Goal: Communication & Community: Answer question/provide support

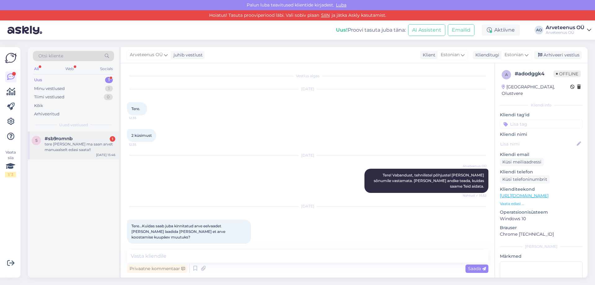
scroll to position [819, 0]
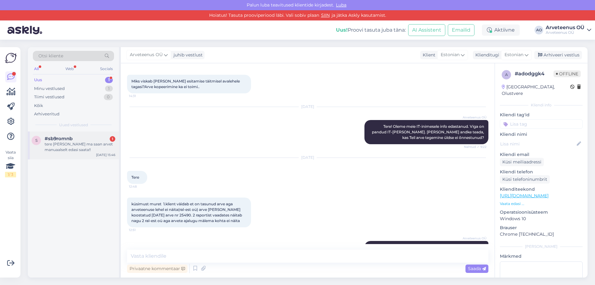
click at [66, 143] on div "tere [PERSON_NAME] ma saan arvet manuaalselt edasi saata!!" at bounding box center [80, 146] width 71 height 11
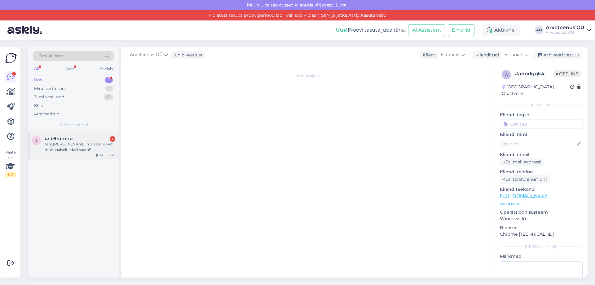
scroll to position [895, 0]
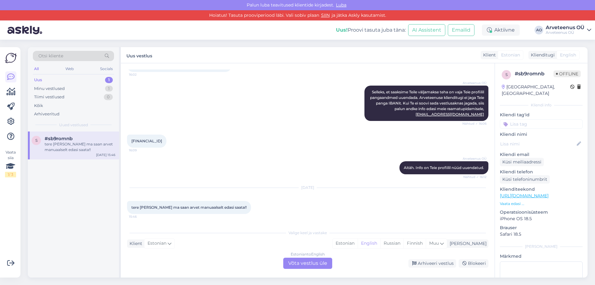
click at [61, 196] on div "s #sb9romnb tere [PERSON_NAME] ma saan arvet manuaalselt edasi saata!! [DATE] 1…" at bounding box center [73, 204] width 91 height 146
click at [358, 244] on div "Estonian" at bounding box center [345, 243] width 25 height 9
click at [324, 264] on div "Estonian to Estonian Võta vestlus üle" at bounding box center [307, 263] width 49 height 11
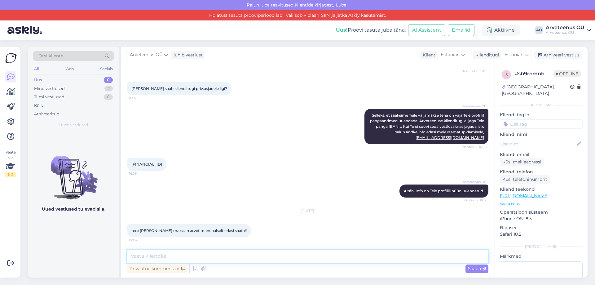
click at [285, 257] on textarea at bounding box center [307, 256] width 361 height 13
click at [155, 257] on textarea "Tere!" at bounding box center [307, 256] width 361 height 13
click at [339, 257] on textarea "Tere! [PERSON_NAME] on kinnitatud, siis arve allosas on kollane [GEOGRAPHIC_DAT…" at bounding box center [307, 256] width 361 height 13
type textarea "Tere! [PERSON_NAME] on kinnitatud, siis arve allosas on kollane [GEOGRAPHIC_DAT…"
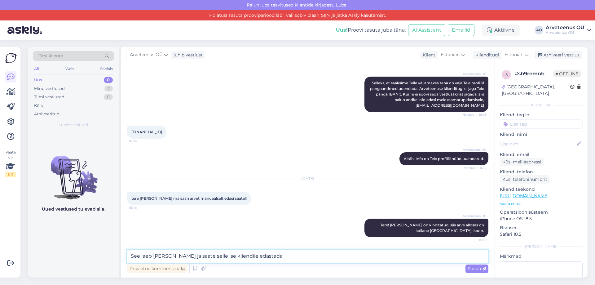
type textarea "See laeb [PERSON_NAME] ja saate selle ise kliendile edastada."
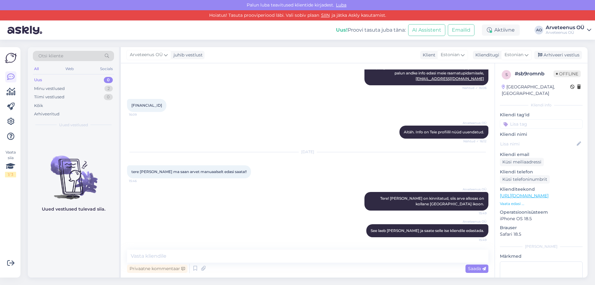
click at [99, 247] on div "Uued vestlused tulevad siia." at bounding box center [73, 204] width 91 height 146
click at [83, 247] on div "Uued vestlused tulevad siia." at bounding box center [73, 204] width 91 height 146
click at [70, 90] on div "Minu vestlused 2" at bounding box center [73, 88] width 81 height 9
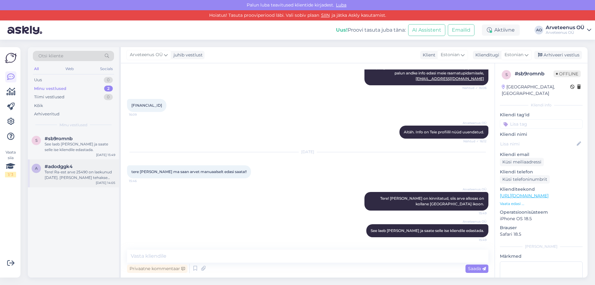
click at [79, 175] on div "Tere! Ra-est arve 25490 on laekunud [DATE]. [PERSON_NAME] tehakse selle eest ka…" at bounding box center [80, 174] width 71 height 11
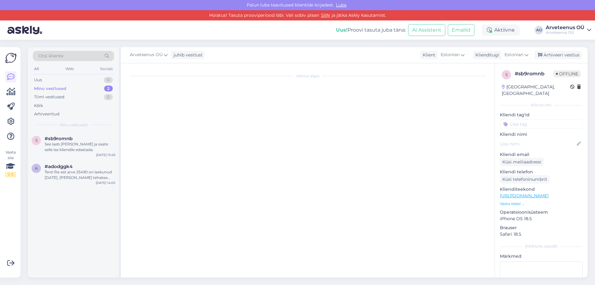
scroll to position [819, 0]
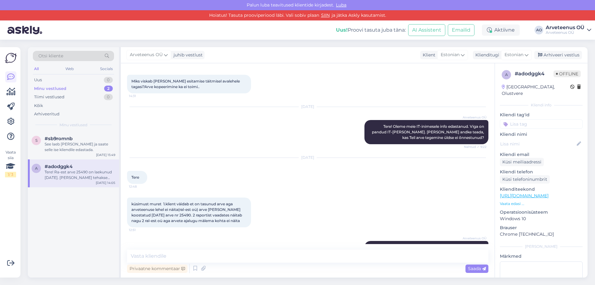
click at [76, 226] on div "s #sb9romnb See laeb [PERSON_NAME] ja saate selle ise kliendile edastada. [DATE…" at bounding box center [73, 204] width 91 height 146
click at [563, 53] on div "Arhiveeri vestlus" at bounding box center [558, 55] width 48 height 8
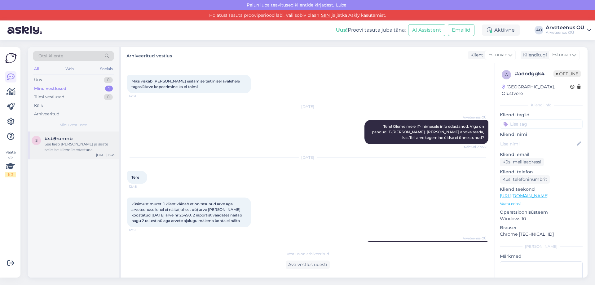
click at [50, 151] on div "See laeb [PERSON_NAME] ja saate selle ise kliendile edastada." at bounding box center [80, 146] width 71 height 11
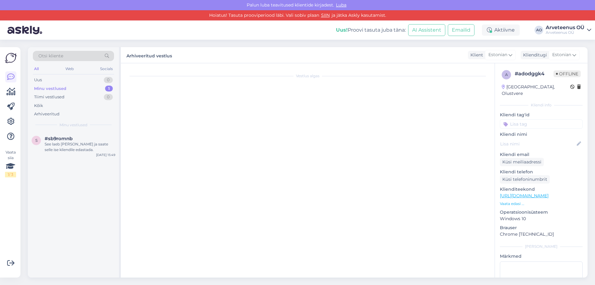
scroll to position [931, 0]
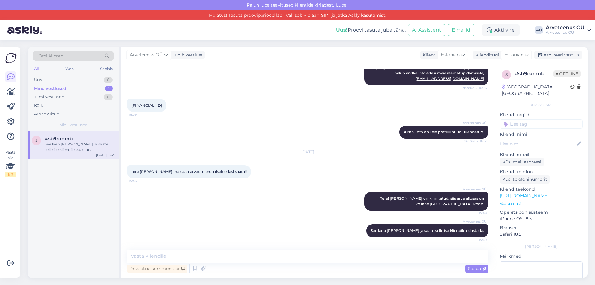
click at [56, 194] on div "s #sb9romnb See laeb [PERSON_NAME] ja saate selle ise kliendile edastada. [DATE…" at bounding box center [73, 204] width 91 height 146
click at [68, 217] on div "s #sb9romnb See laeb [PERSON_NAME] ja saate selle ise kliendile edastada. [DATE…" at bounding box center [73, 204] width 91 height 146
